Goal: Task Accomplishment & Management: Use online tool/utility

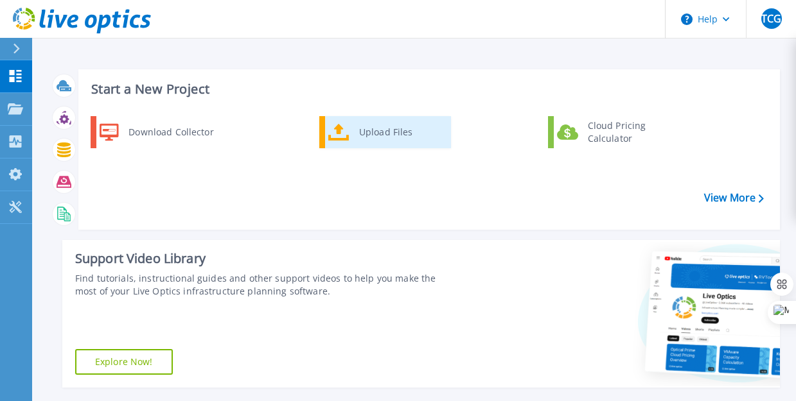
click at [401, 135] on div "Upload Files" at bounding box center [400, 132] width 95 height 26
